Goal: Task Accomplishment & Management: Complete application form

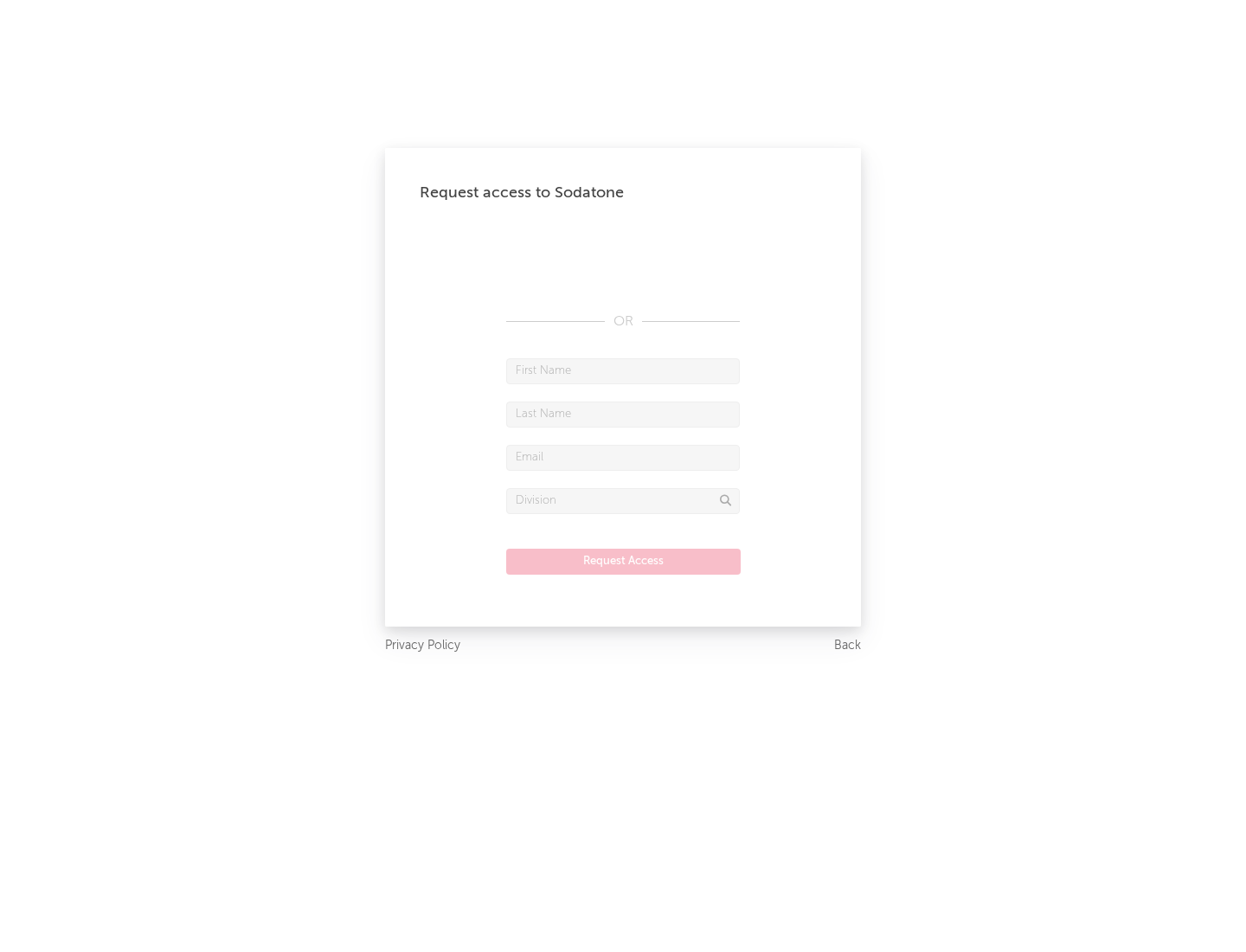
click at [623, 370] on input "text" at bounding box center [623, 371] width 234 height 26
type input "[PERSON_NAME]"
click at [623, 414] on input "text" at bounding box center [623, 414] width 234 height 26
type input "[PERSON_NAME]"
click at [623, 457] on input "text" at bounding box center [623, 458] width 234 height 26
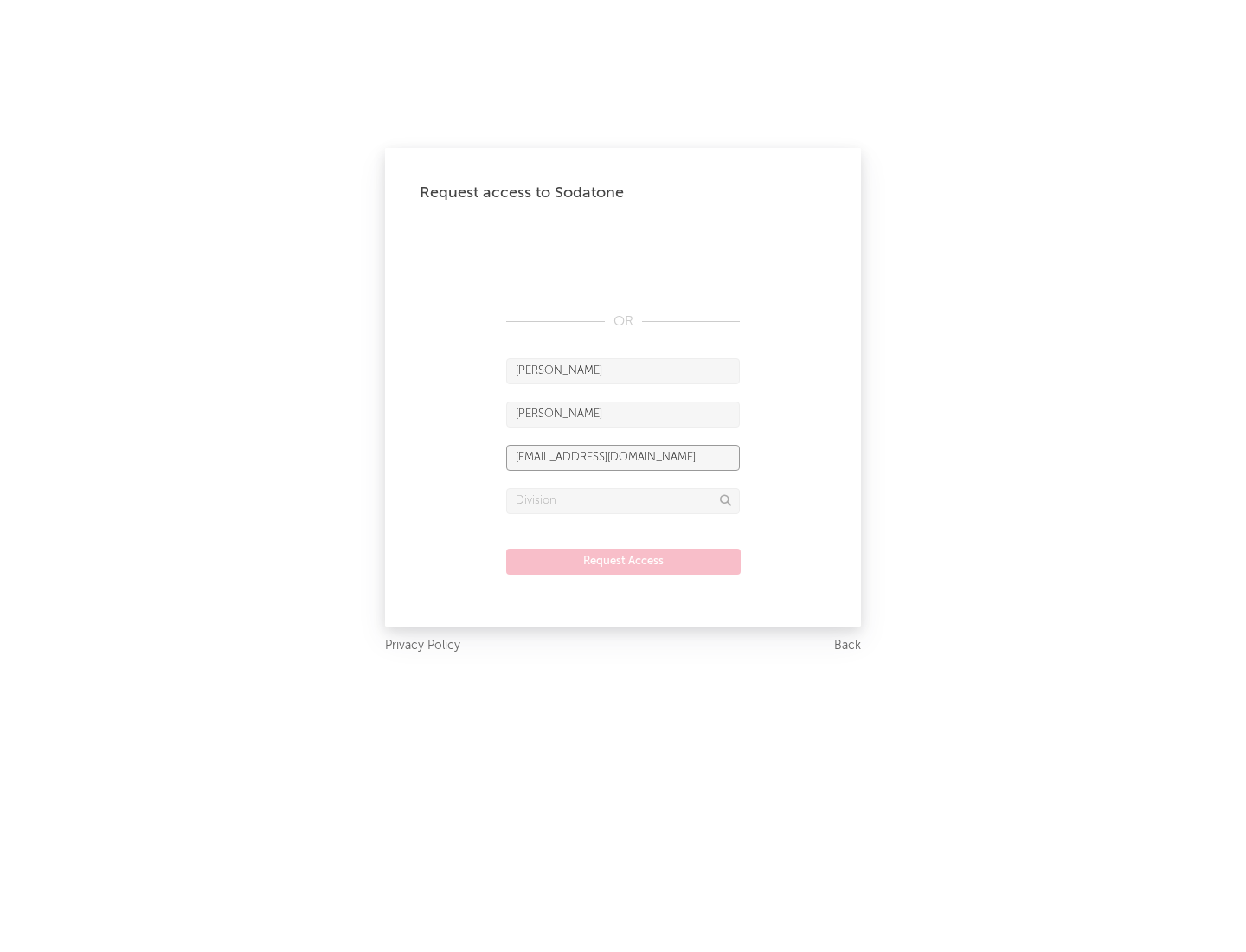
type input "[EMAIL_ADDRESS][DOMAIN_NAME]"
click at [623, 500] on input "text" at bounding box center [623, 501] width 234 height 26
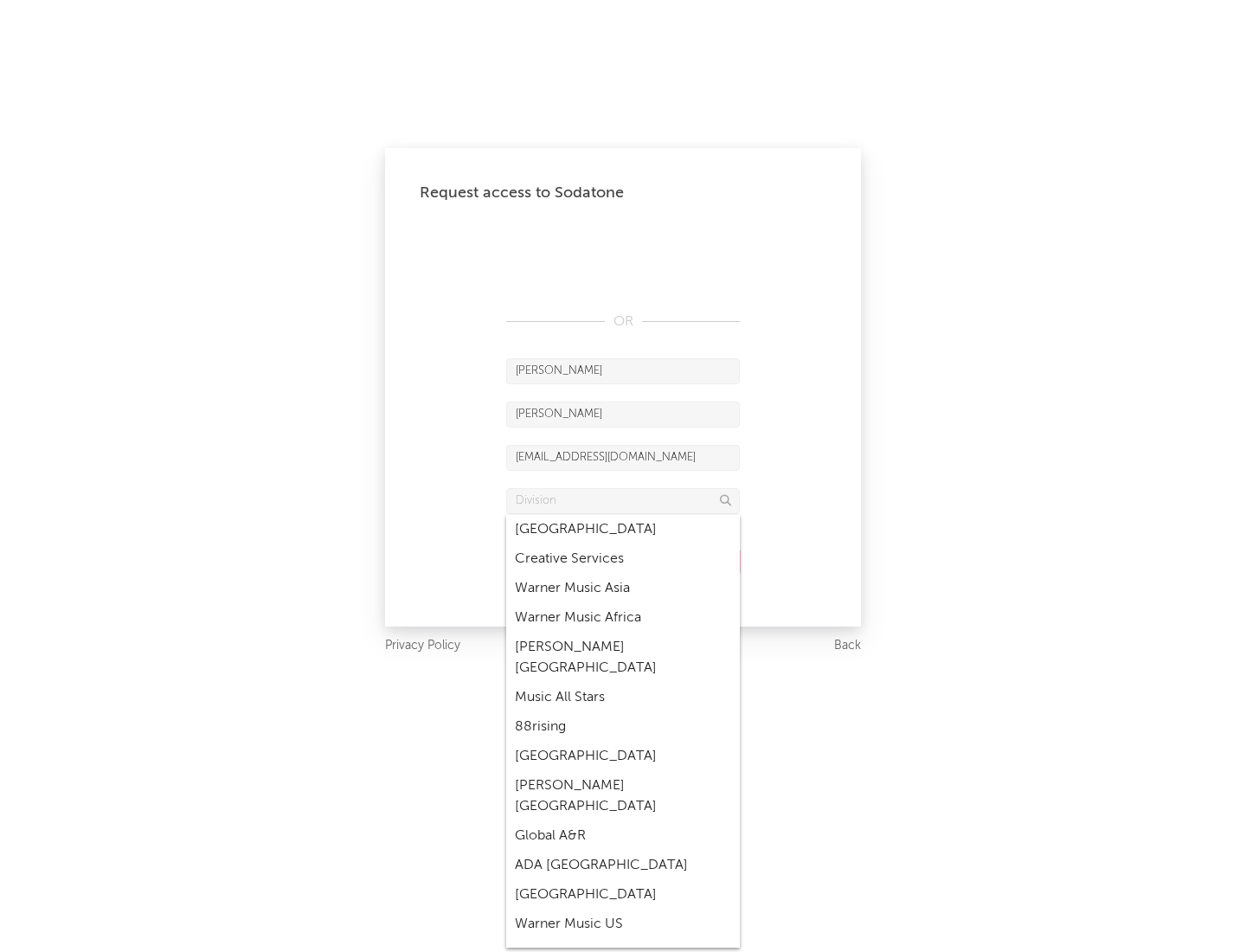
click at [623, 683] on div "Music All Stars" at bounding box center [623, 697] width 234 height 30
type input "Music All Stars"
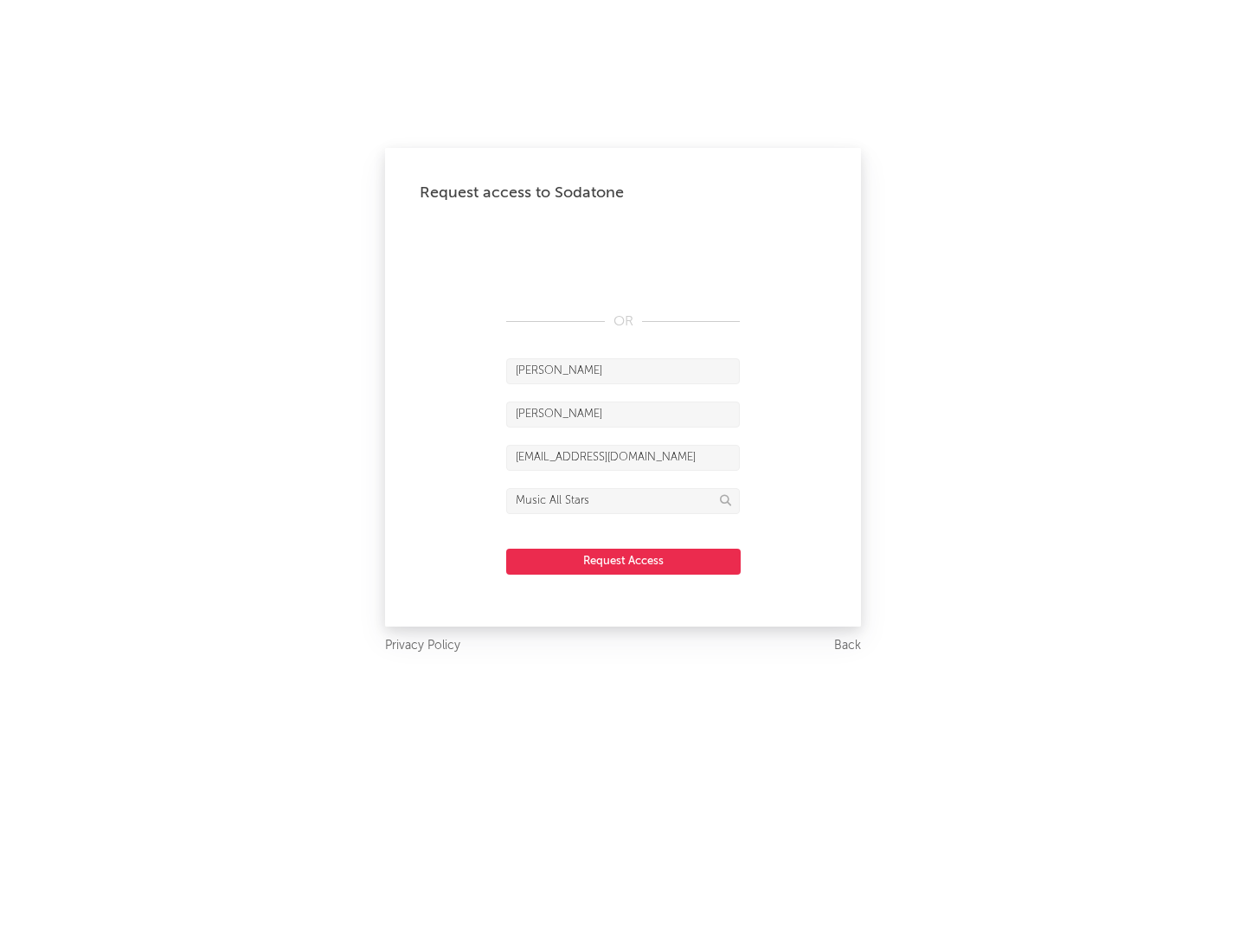
click at [623, 561] on button "Request Access" at bounding box center [623, 562] width 235 height 26
